Goal: Task Accomplishment & Management: Manage account settings

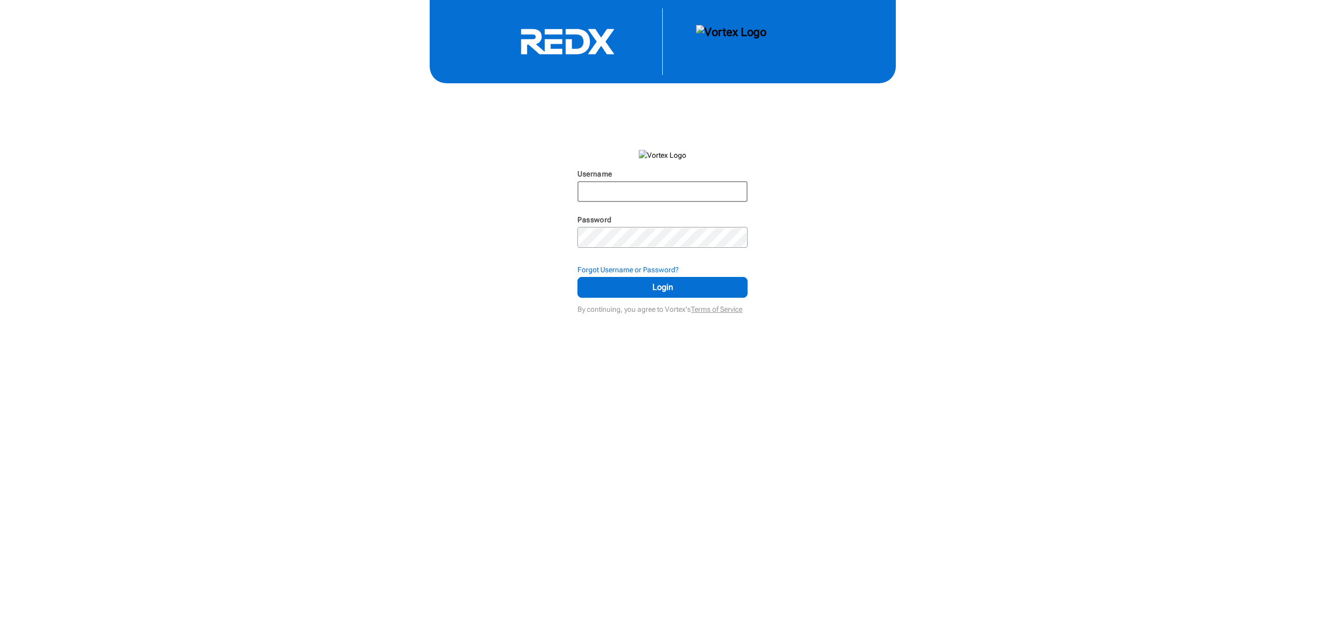
click at [716, 194] on input "Username" at bounding box center [662, 191] width 168 height 19
type input "rtrmarketing"
click at [701, 282] on span "Login" at bounding box center [662, 287] width 144 height 12
click at [719, 283] on span "Login" at bounding box center [662, 287] width 144 height 12
click at [693, 194] on input "rtrmarketing" at bounding box center [662, 191] width 168 height 19
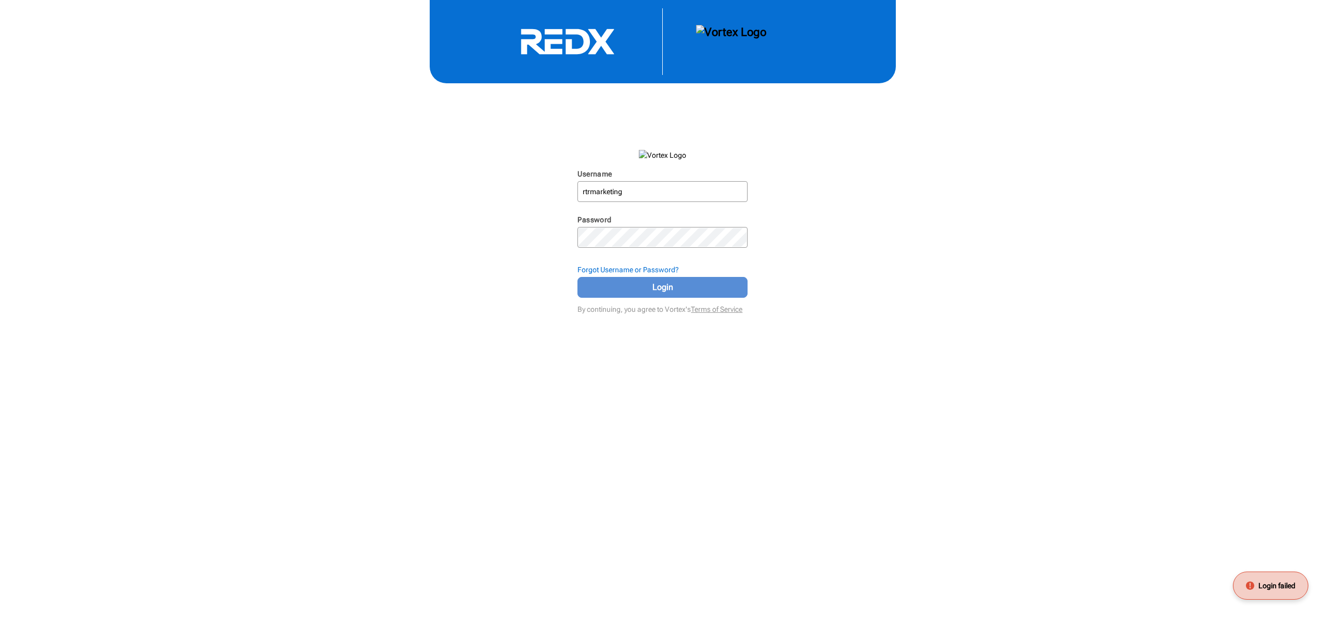
click at [692, 284] on span "Login" at bounding box center [662, 287] width 144 height 12
click at [740, 194] on span at bounding box center [740, 191] width 8 height 8
type input "[EMAIL_ADDRESS][DOMAIN_NAME]"
click at [668, 287] on span "Login" at bounding box center [662, 287] width 144 height 12
click at [1269, 584] on span "Login failed" at bounding box center [1276, 585] width 37 height 10
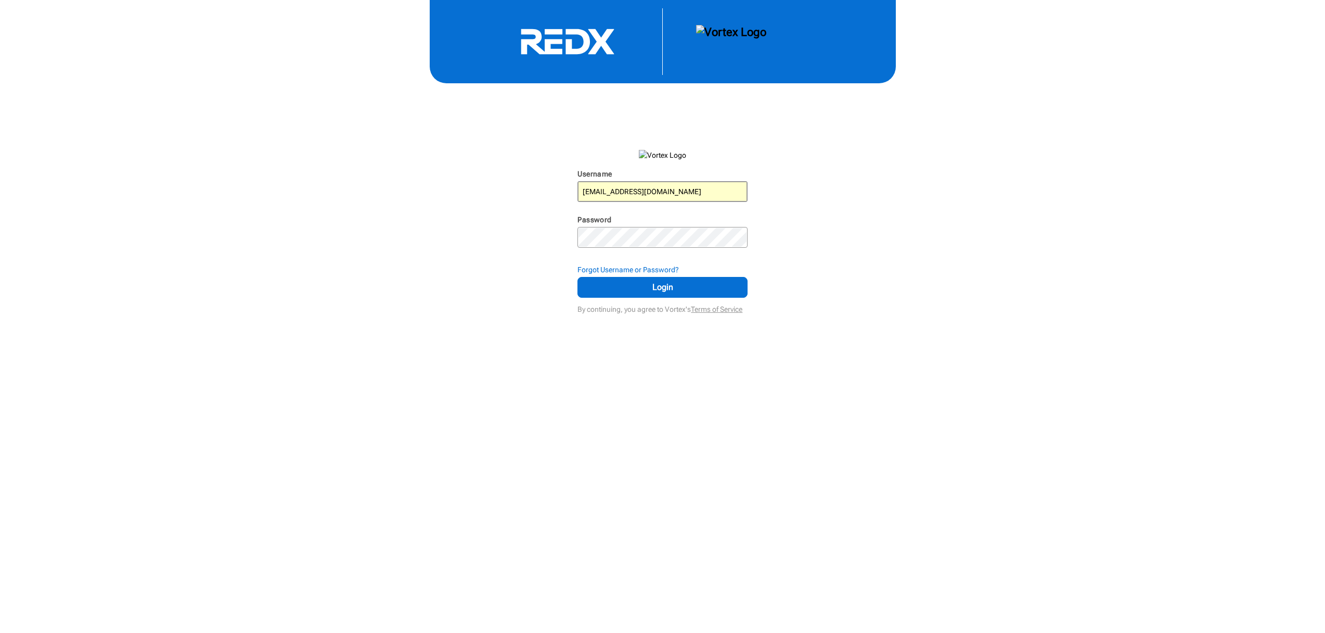
click at [738, 188] on span at bounding box center [740, 191] width 8 height 8
click at [741, 188] on span at bounding box center [740, 191] width 8 height 8
type input "rtrmarketing"
click at [646, 286] on span "Login" at bounding box center [662, 287] width 144 height 12
